Goal: Check status: Check status

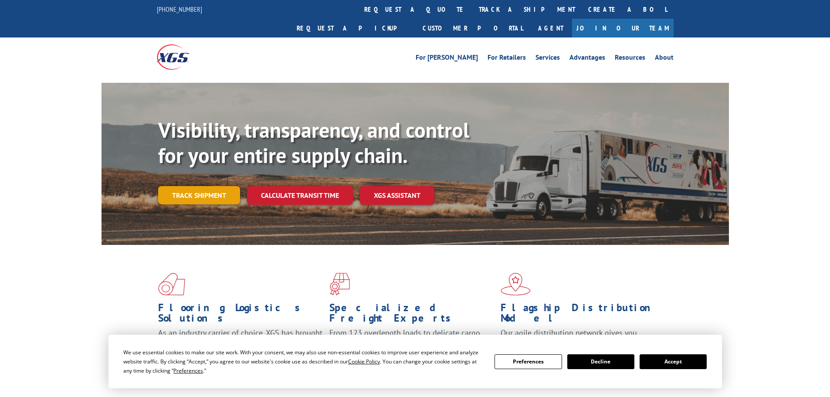
click at [215, 186] on link "Track shipment" at bounding box center [199, 195] width 82 height 18
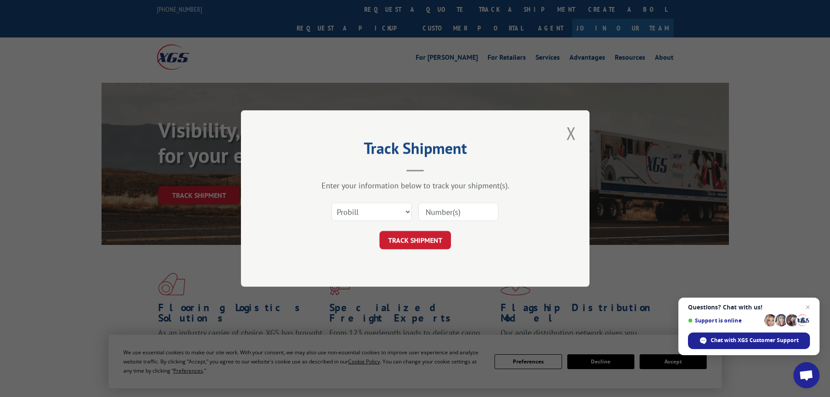
click at [440, 211] on input at bounding box center [458, 212] width 80 height 18
paste input "17538243"
type input "17538243"
click at [432, 242] on button "TRACK SHIPMENT" at bounding box center [414, 240] width 71 height 18
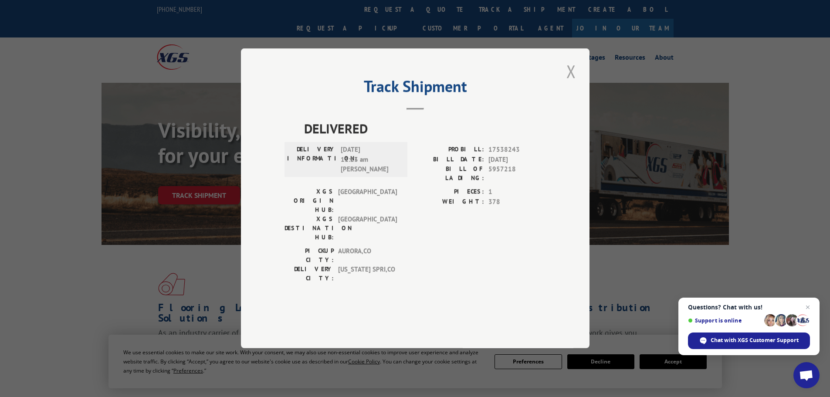
click at [569, 83] on button "Close modal" at bounding box center [571, 71] width 15 height 24
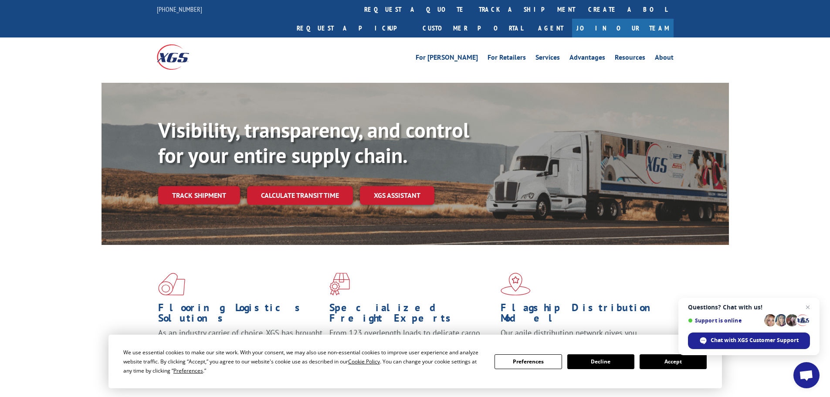
drag, startPoint x: 791, startPoint y: 262, endPoint x: 775, endPoint y: 252, distance: 19.0
click at [791, 262] on div "Flooring Logistics Solutions As an industry carrier of choice, XGS has brought …" at bounding box center [415, 332] width 830 height 175
click at [781, 169] on div "Visibility, transparency, and control for your entire supply chain. Track shipm…" at bounding box center [415, 172] width 830 height 179
click at [807, 305] on span "Open chat" at bounding box center [807, 307] width 11 height 11
